Goal: Obtain resource: Obtain resource

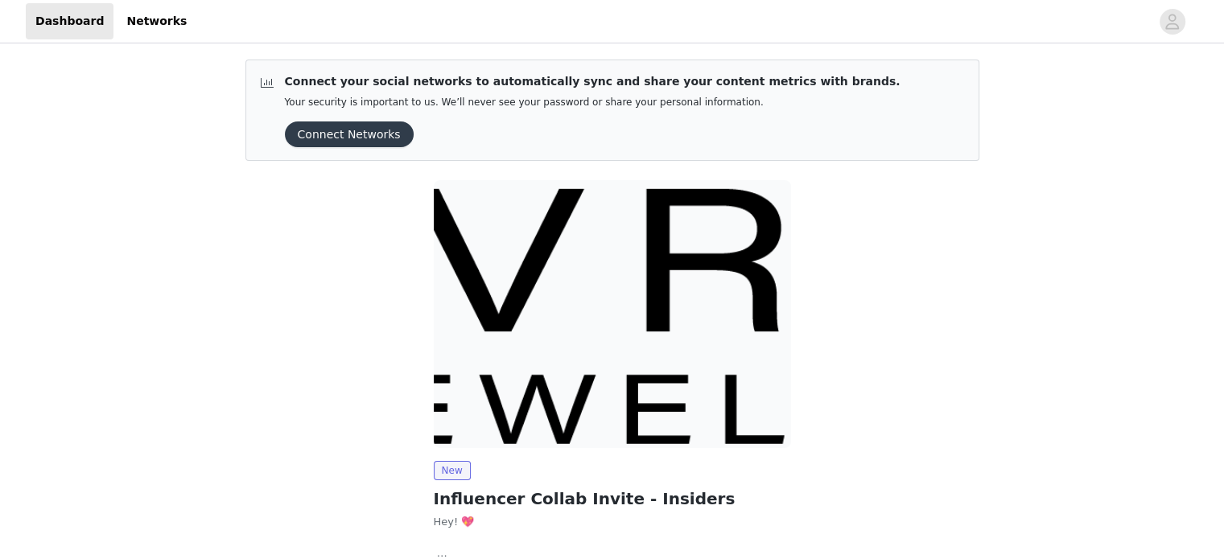
scroll to position [121, 0]
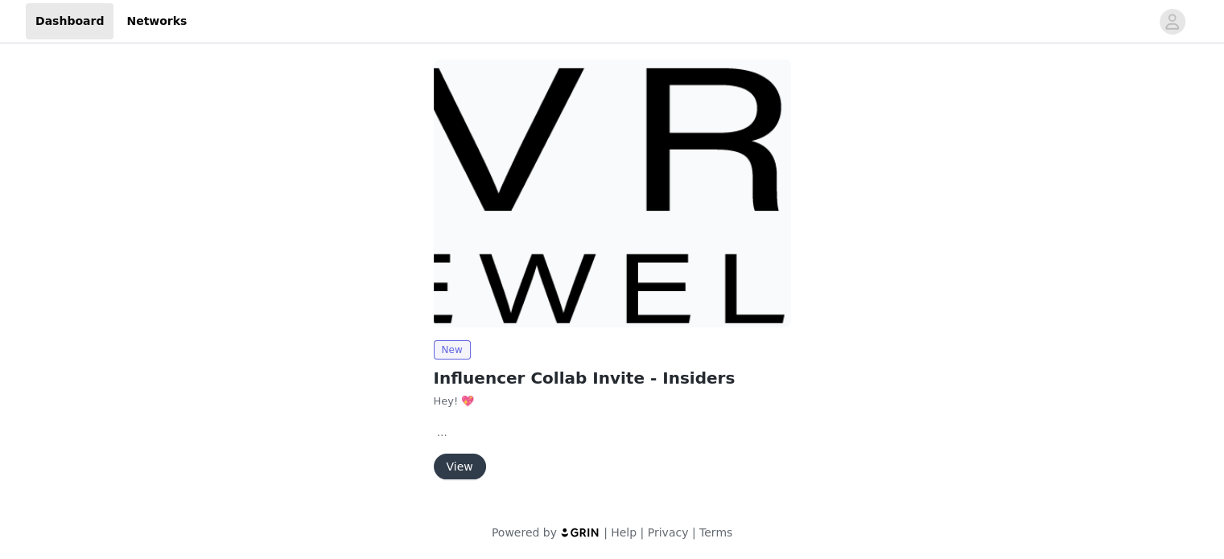
click at [455, 458] on button "View" at bounding box center [460, 467] width 52 height 26
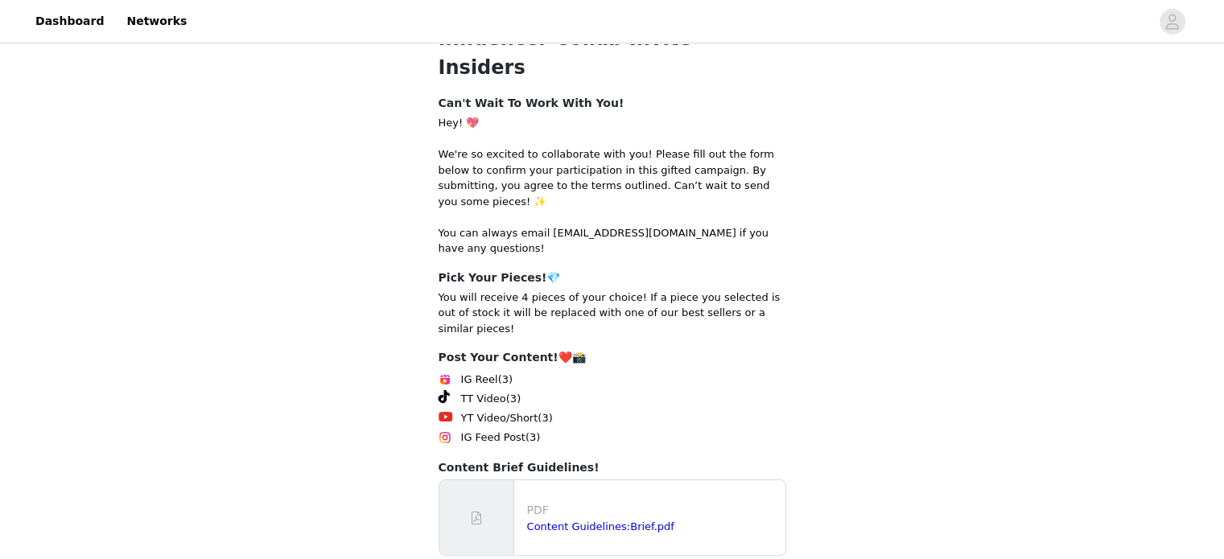
scroll to position [264, 0]
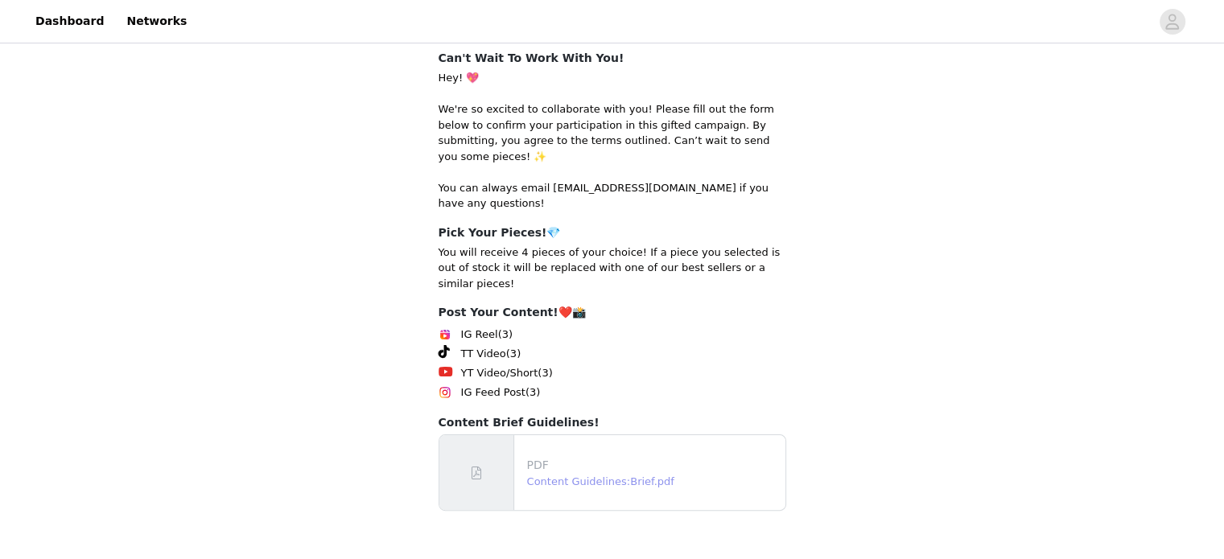
click at [618, 476] on link "Content Guidelines:Brief.pdf" at bounding box center [600, 482] width 147 height 12
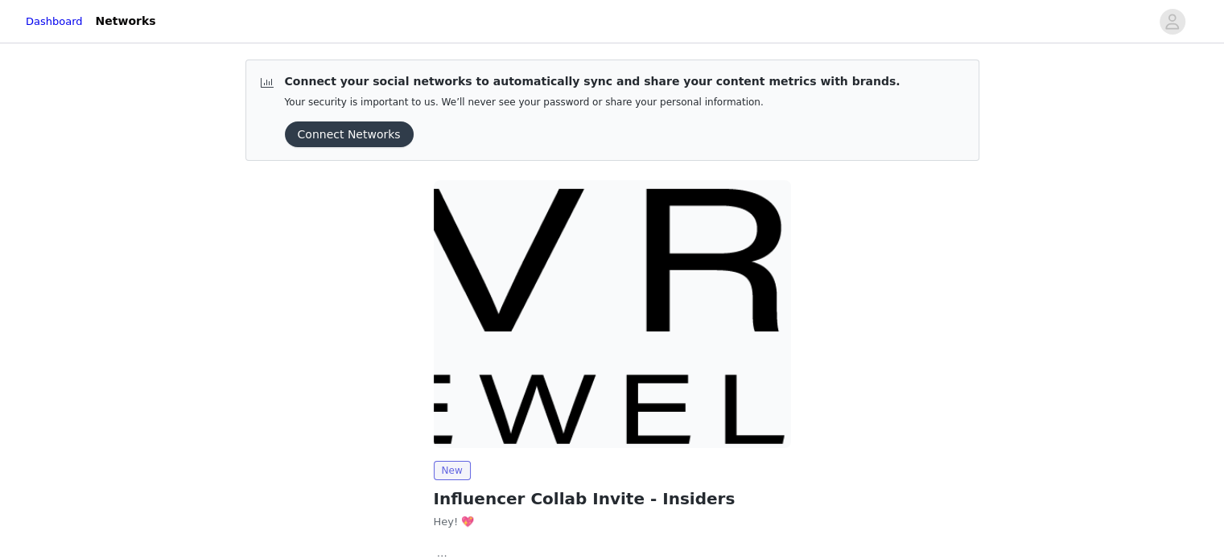
scroll to position [121, 0]
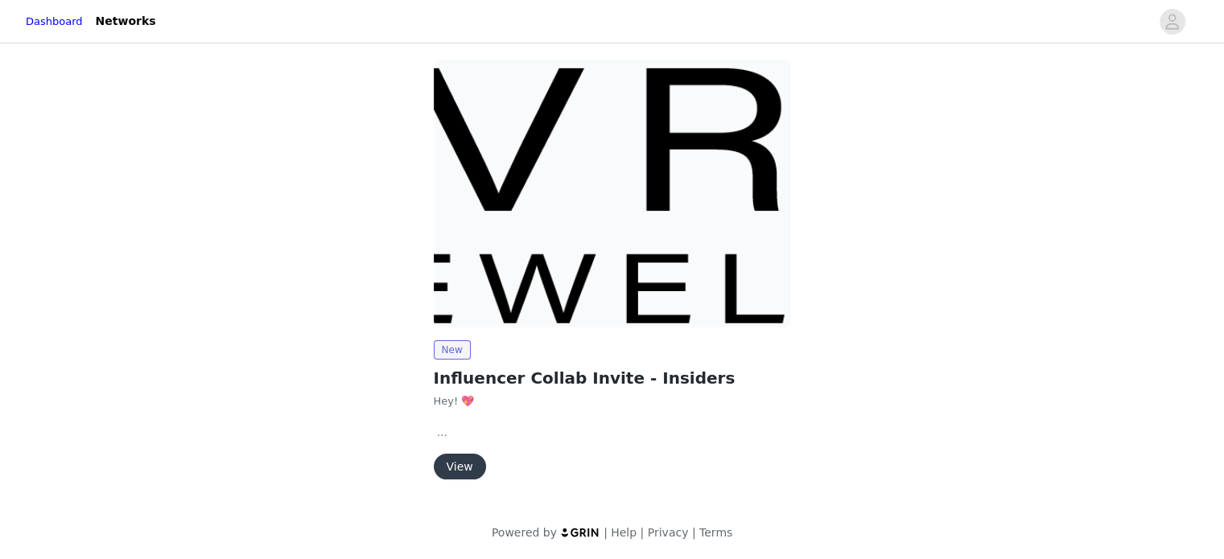
click at [479, 459] on button "View" at bounding box center [460, 467] width 52 height 26
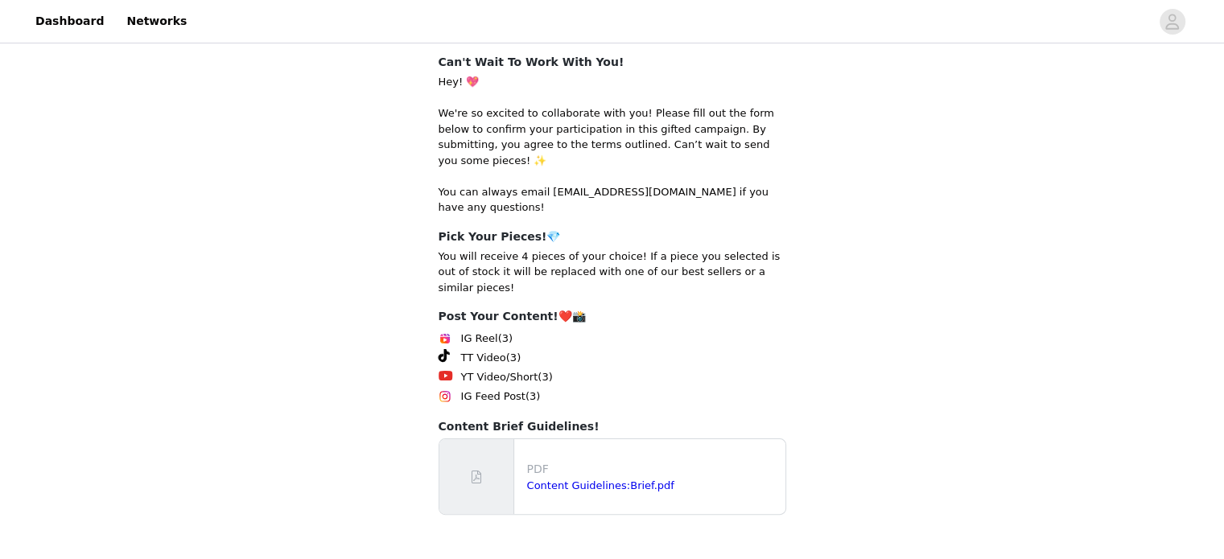
scroll to position [264, 0]
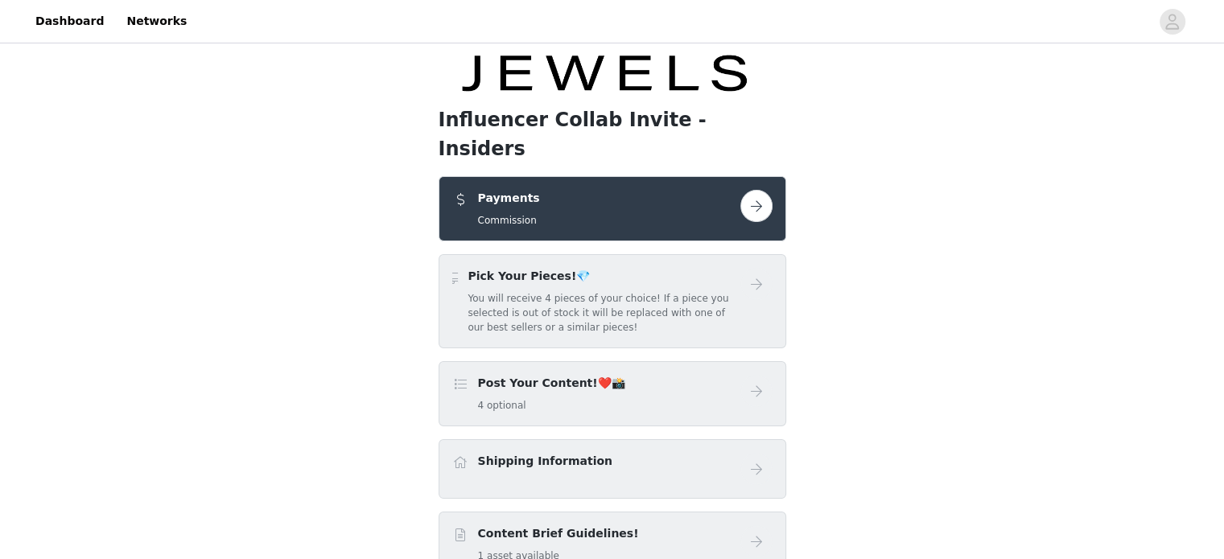
scroll to position [100, 0]
